Goal: Browse casually: Explore the website without a specific task or goal

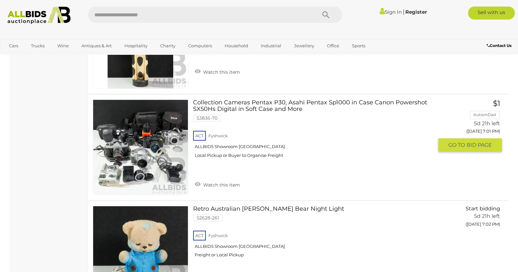
scroll to position [3208, 0]
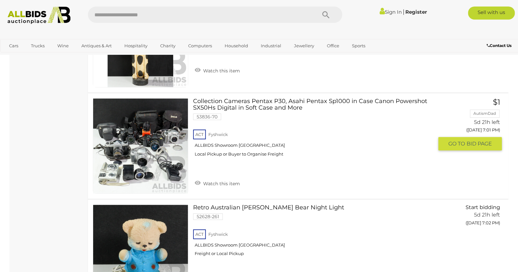
click at [267, 99] on link "Collection Cameras Pentax P30, Asahi Pentax Sp1000 in Case Canon Powershot SX50…" at bounding box center [316, 130] width 236 height 64
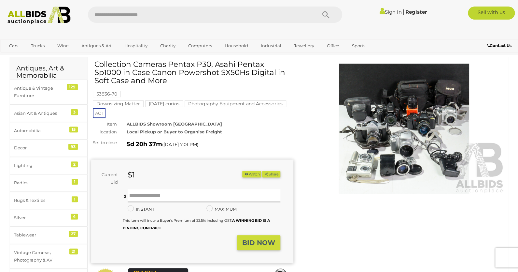
scroll to position [20, 0]
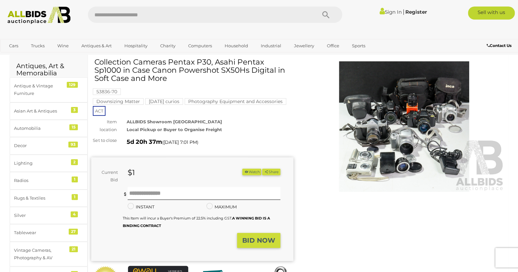
click at [397, 146] on img at bounding box center [404, 126] width 202 height 130
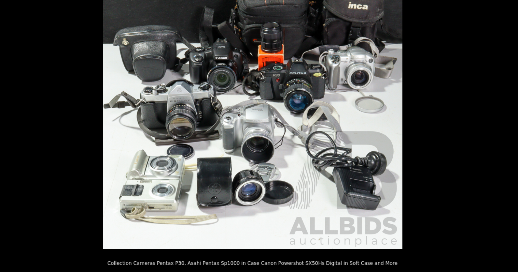
scroll to position [41, 0]
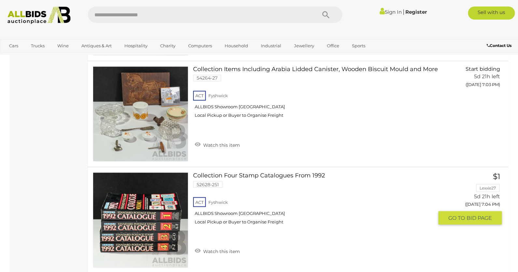
scroll to position [3441, 0]
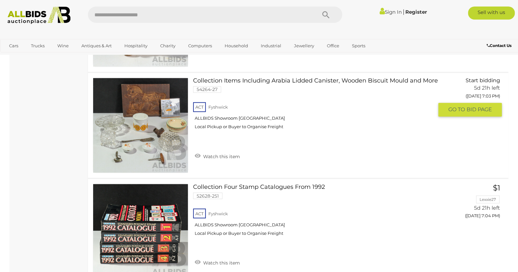
click at [138, 148] on img at bounding box center [140, 125] width 95 height 95
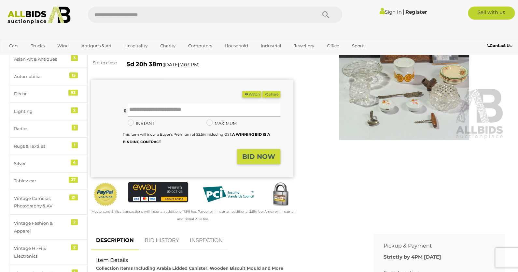
scroll to position [77, 0]
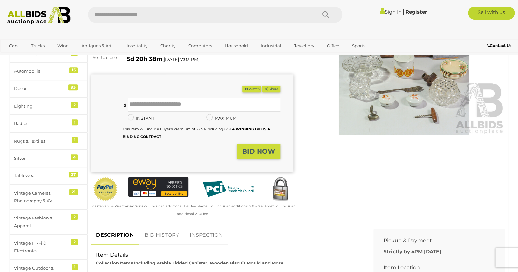
click at [359, 107] on img at bounding box center [404, 69] width 202 height 130
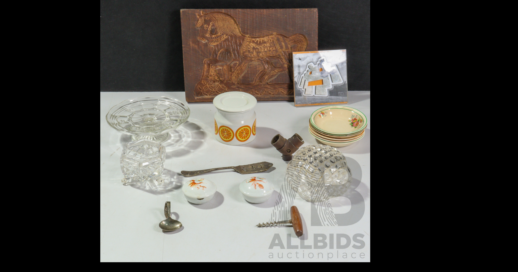
scroll to position [93, 0]
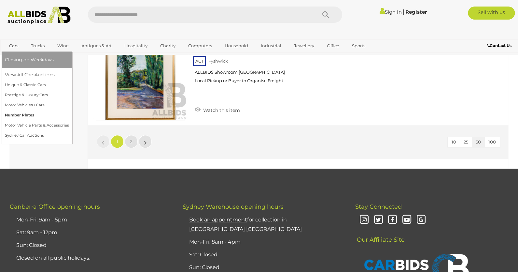
scroll to position [5287, 0]
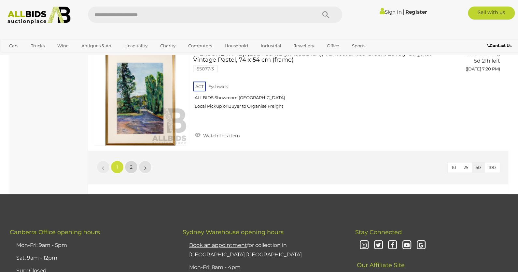
click at [136, 160] on link "2" at bounding box center [131, 166] width 13 height 13
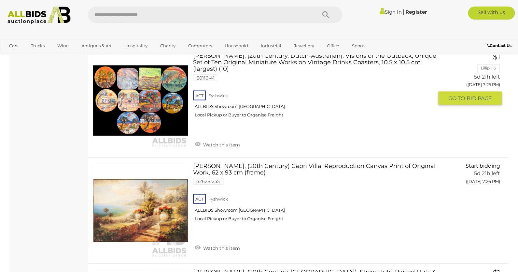
scroll to position [470, 0]
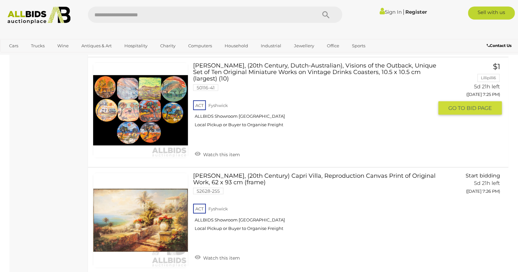
click at [202, 65] on link "Gert Admiraal, (20th Century, Dutch-Australian), Visions of the Outback, Unique…" at bounding box center [316, 97] width 236 height 70
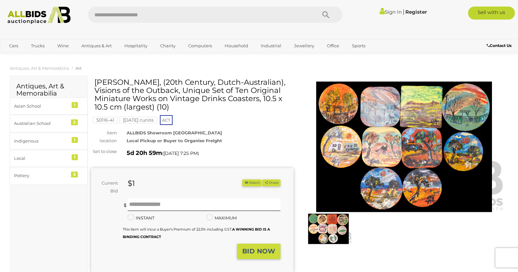
click at [331, 224] on img at bounding box center [328, 228] width 47 height 31
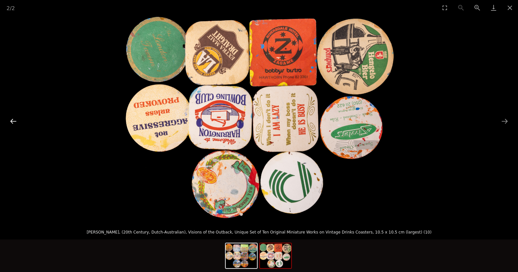
click at [13, 122] on button "Previous slide" at bounding box center [14, 121] width 14 height 13
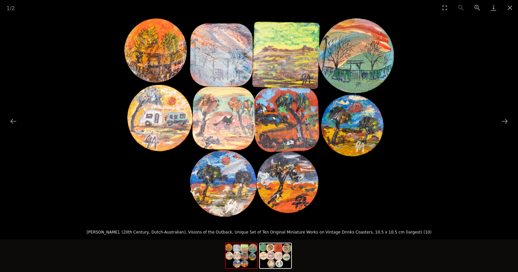
scroll to position [2, 0]
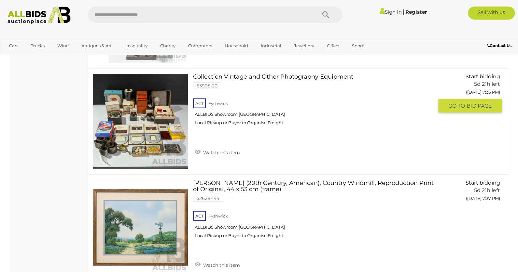
scroll to position [1635, 0]
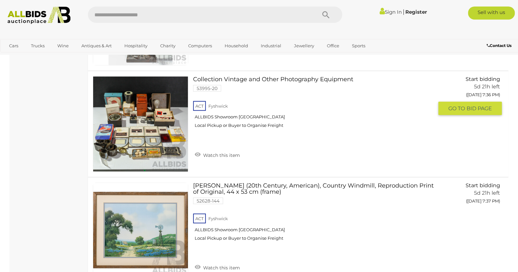
click at [151, 134] on img at bounding box center [140, 124] width 95 height 95
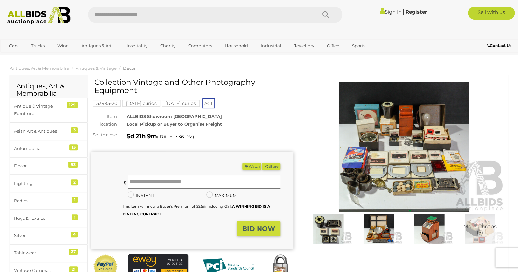
click at [392, 158] on img at bounding box center [404, 146] width 202 height 130
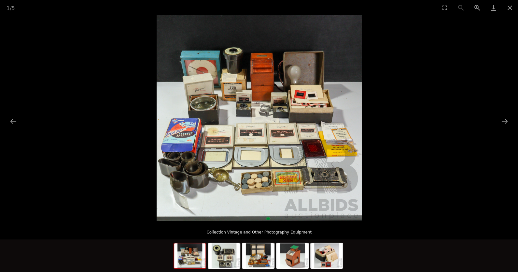
scroll to position [3, 0]
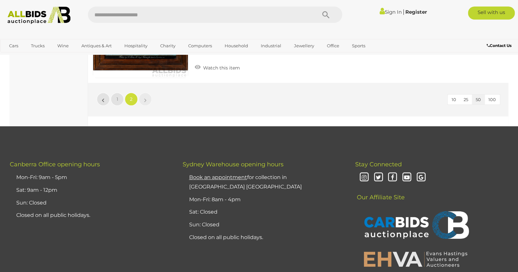
scroll to position [3219, 0]
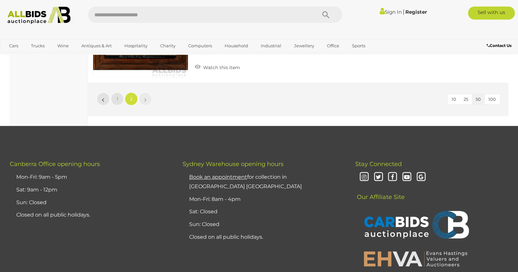
scroll to position [34, 0]
